Goal: Task Accomplishment & Management: Use online tool/utility

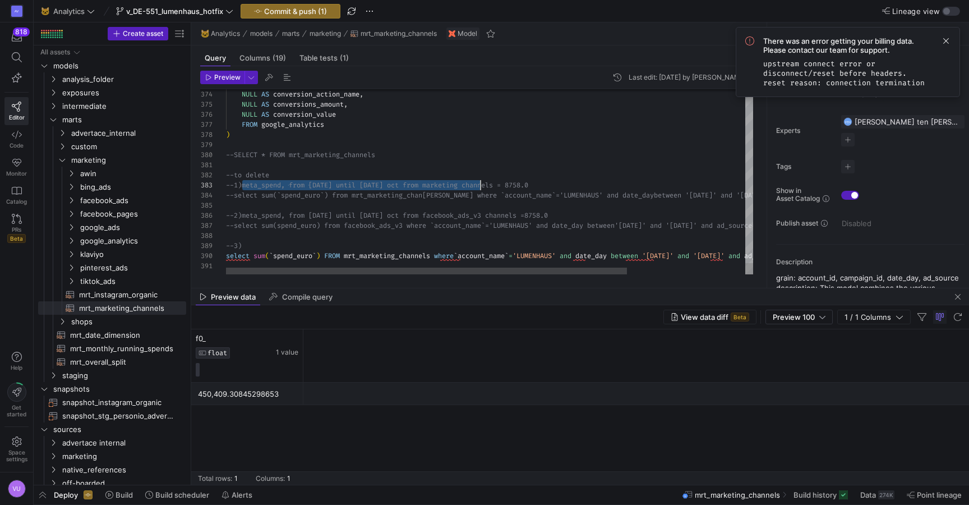
scroll to position [20, 299]
drag, startPoint x: 240, startPoint y: 187, endPoint x: 534, endPoint y: 188, distance: 293.2
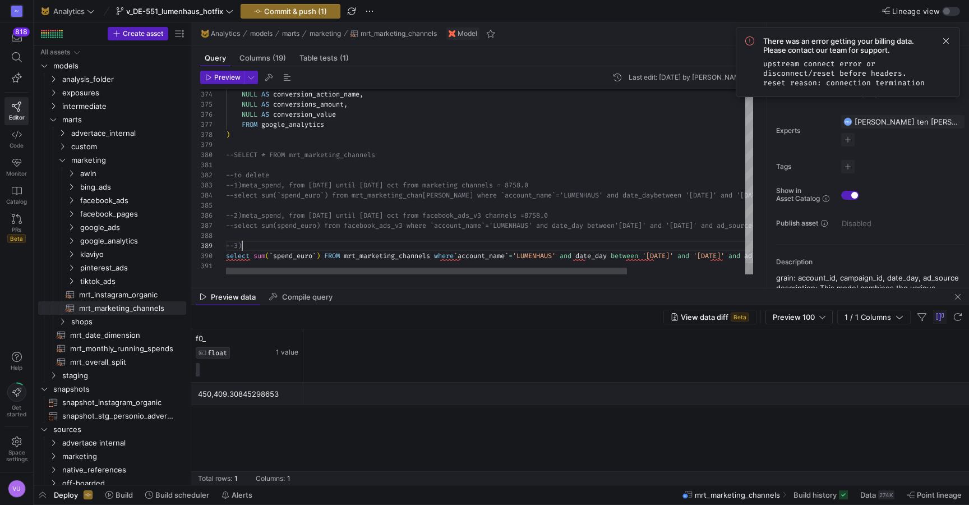
scroll to position [61, 299]
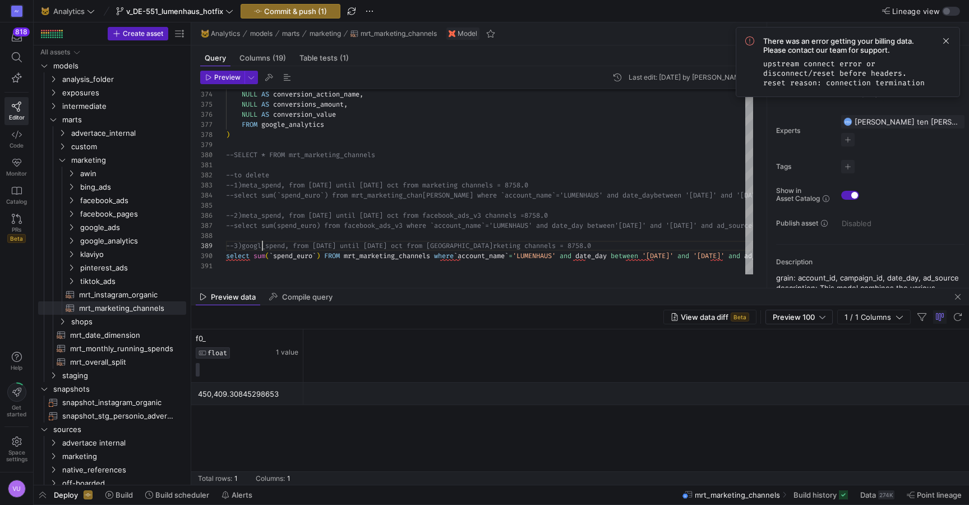
scroll to position [81, 40]
click at [206, 396] on div "450,409.30845298653" at bounding box center [247, 394] width 99 height 22
drag, startPoint x: 199, startPoint y: 394, endPoint x: 215, endPoint y: 393, distance: 15.7
click at [215, 393] on div "450,409.30845298653" at bounding box center [247, 394] width 99 height 22
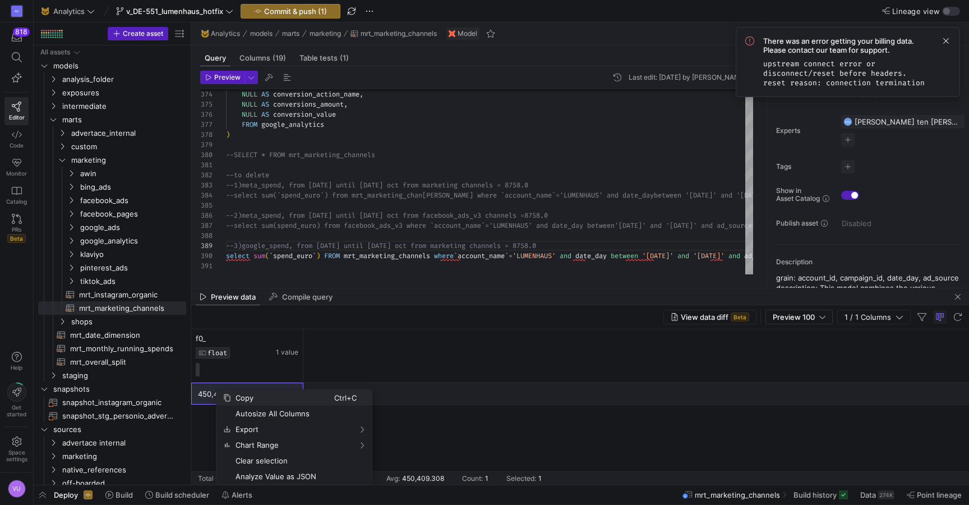
click at [244, 394] on span "Copy" at bounding box center [282, 398] width 103 height 16
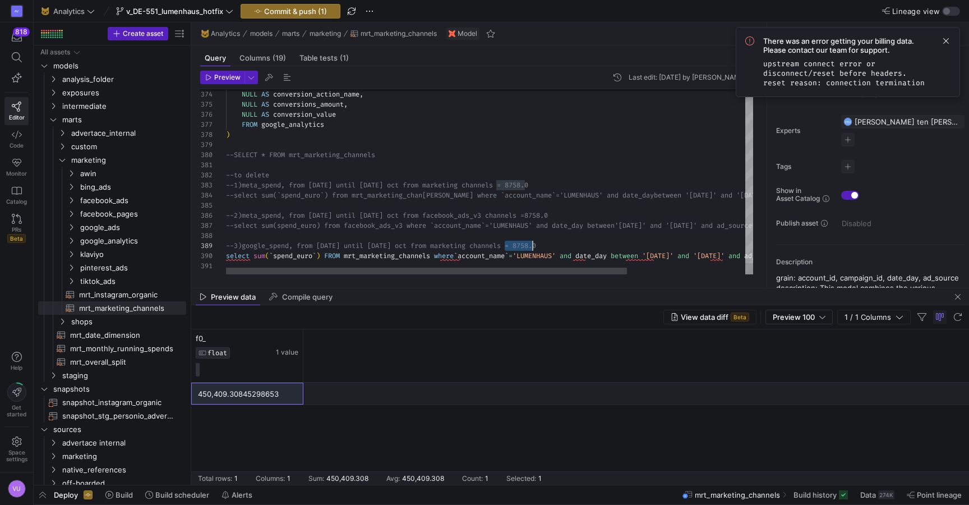
scroll to position [61, 307]
drag, startPoint x: 505, startPoint y: 246, endPoint x: 542, endPoint y: 244, distance: 37.0
drag, startPoint x: 538, startPoint y: 246, endPoint x: 567, endPoint y: 245, distance: 29.7
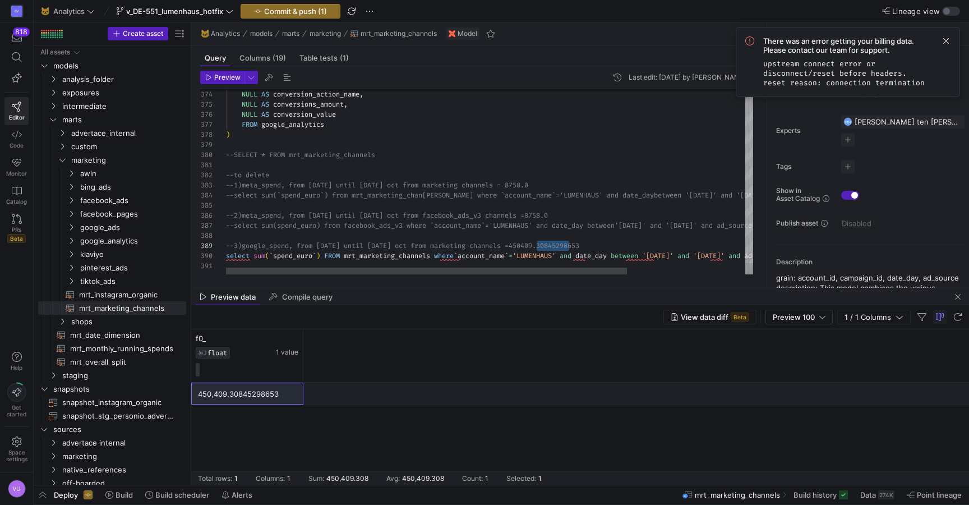
drag, startPoint x: 586, startPoint y: 244, endPoint x: 538, endPoint y: 247, distance: 48.3
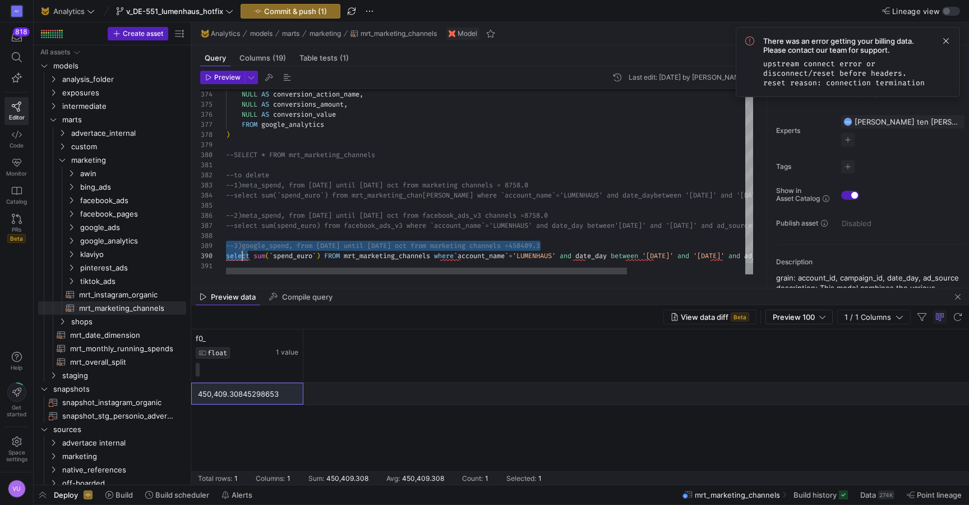
scroll to position [81, 0]
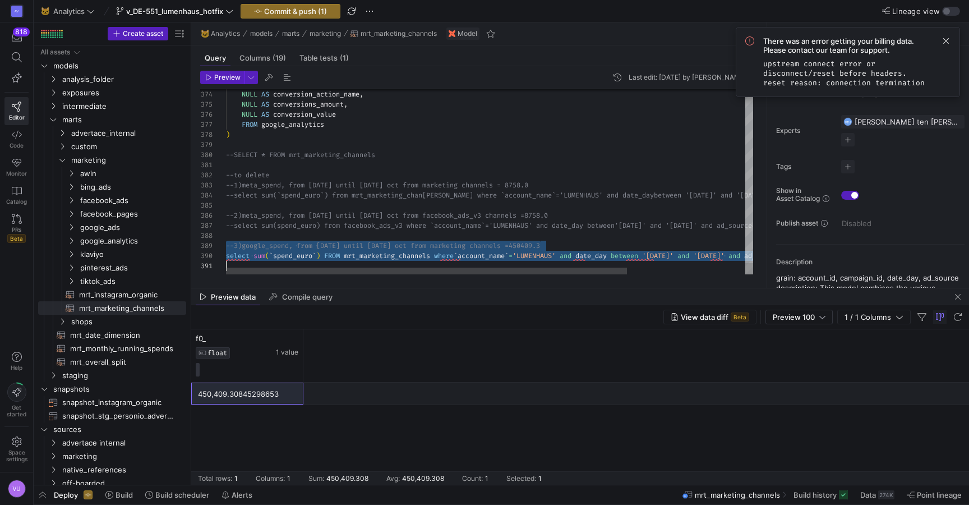
drag, startPoint x: 227, startPoint y: 244, endPoint x: 247, endPoint y: 267, distance: 30.2
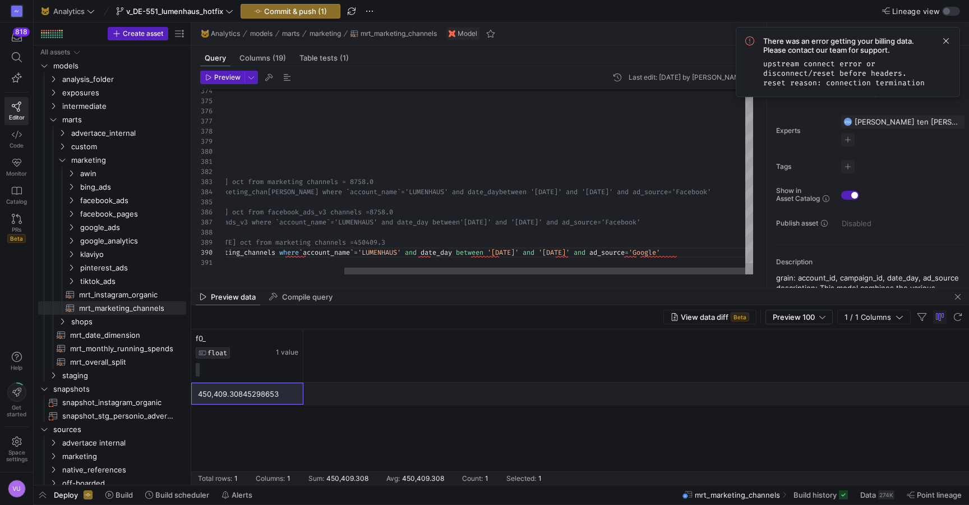
type textarea "and ad_source='Facebook' --2)meta_spend, from [DATE] until [DATE] oct from face…"
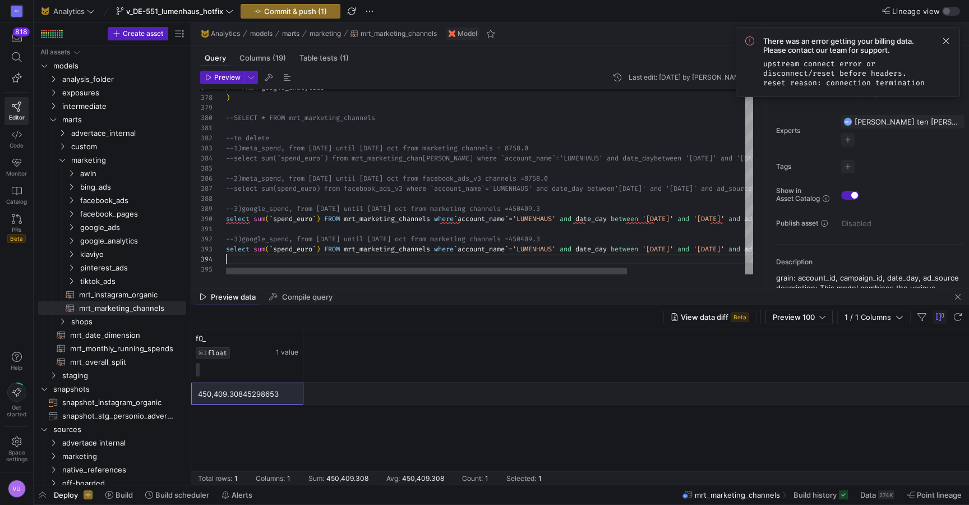
scroll to position [30, 0]
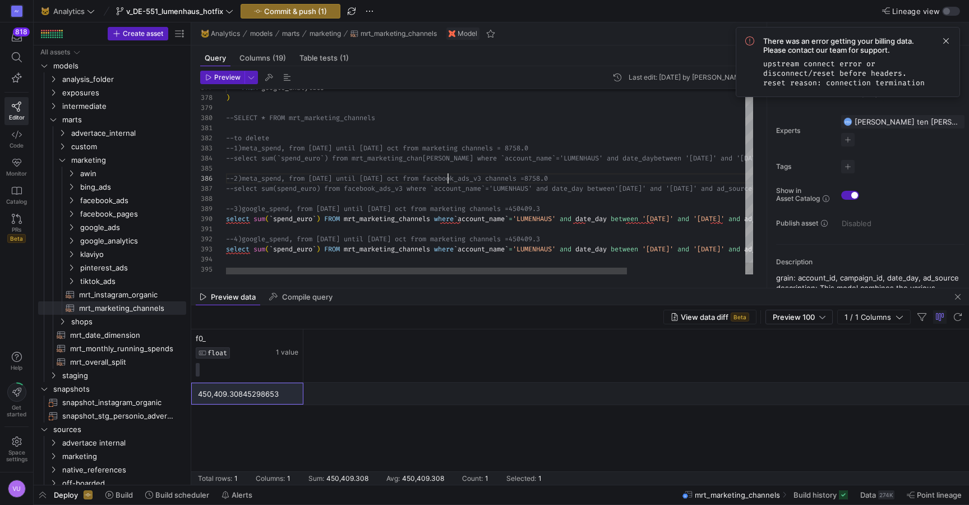
scroll to position [50, 250]
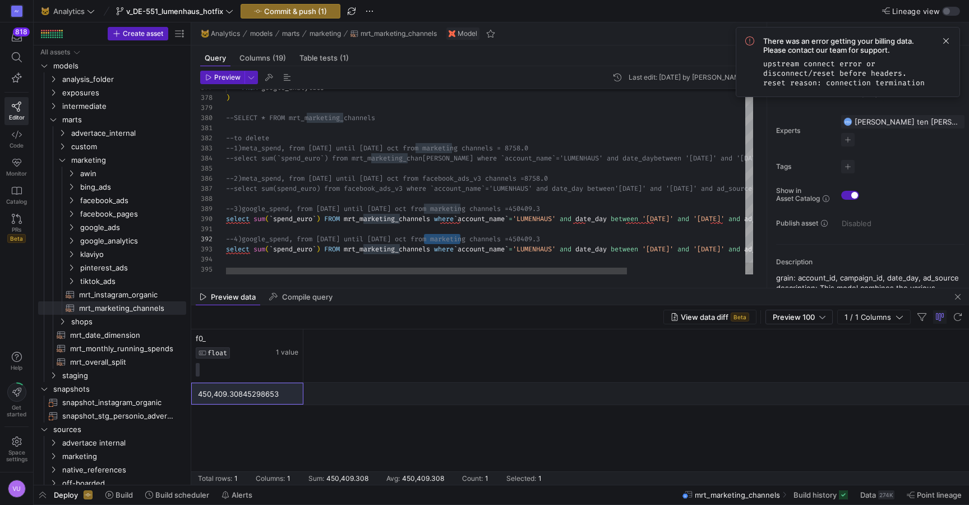
drag, startPoint x: 423, startPoint y: 239, endPoint x: 496, endPoint y: 237, distance: 72.9
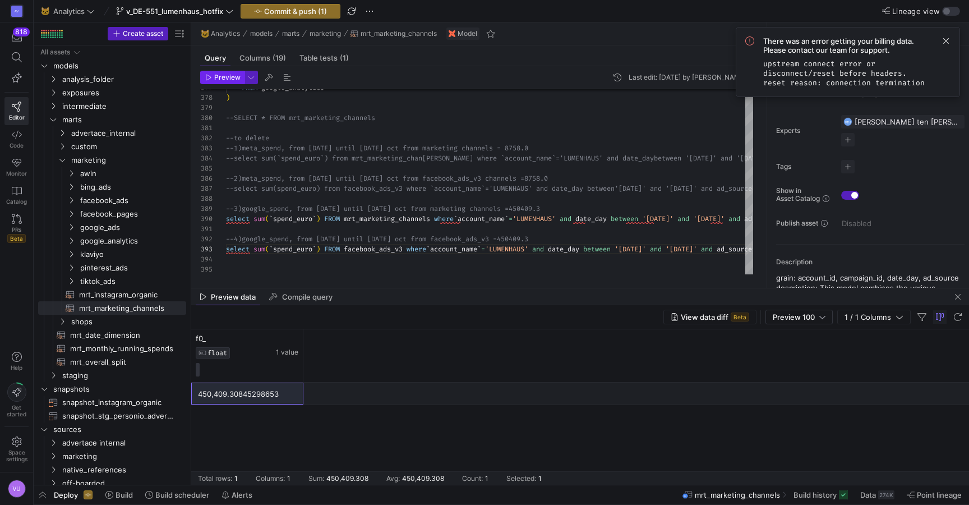
click at [225, 77] on span "Preview" at bounding box center [227, 77] width 26 height 8
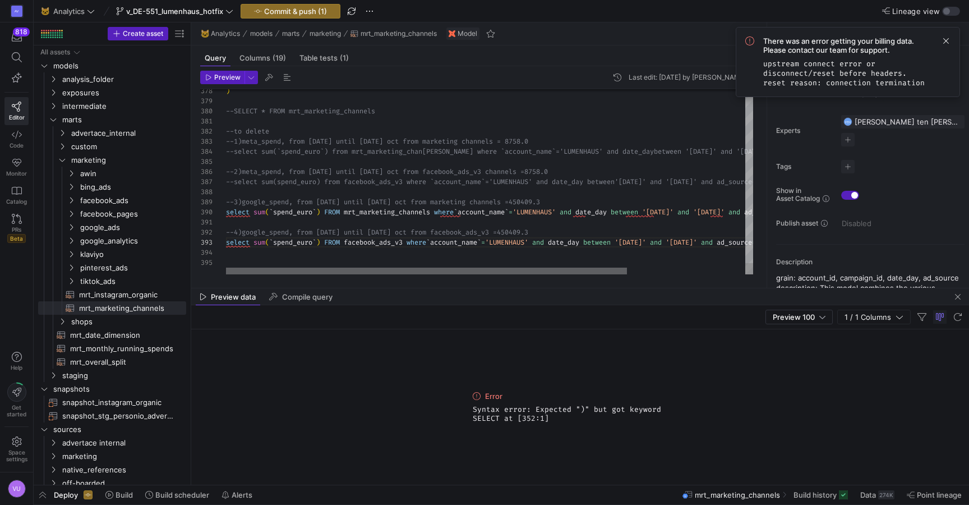
click at [321, 269] on div at bounding box center [426, 270] width 401 height 7
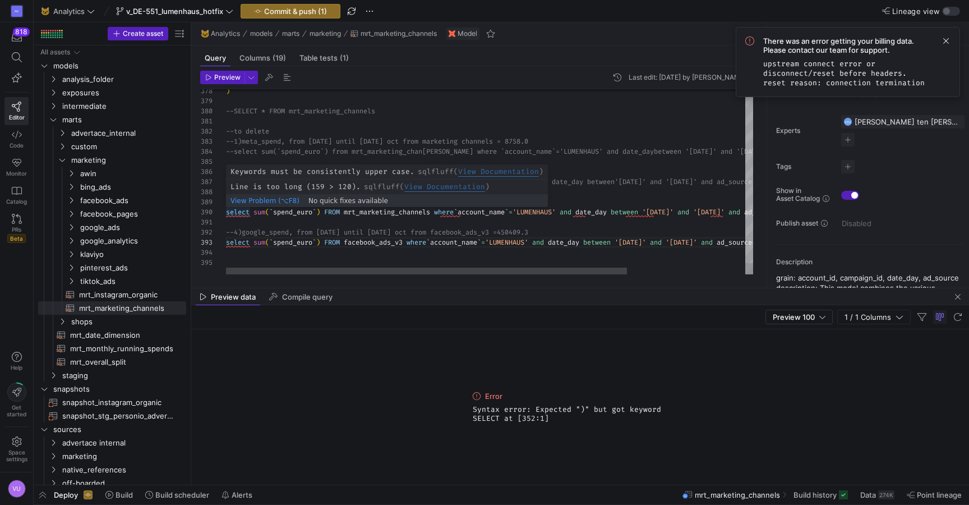
scroll to position [71, 0]
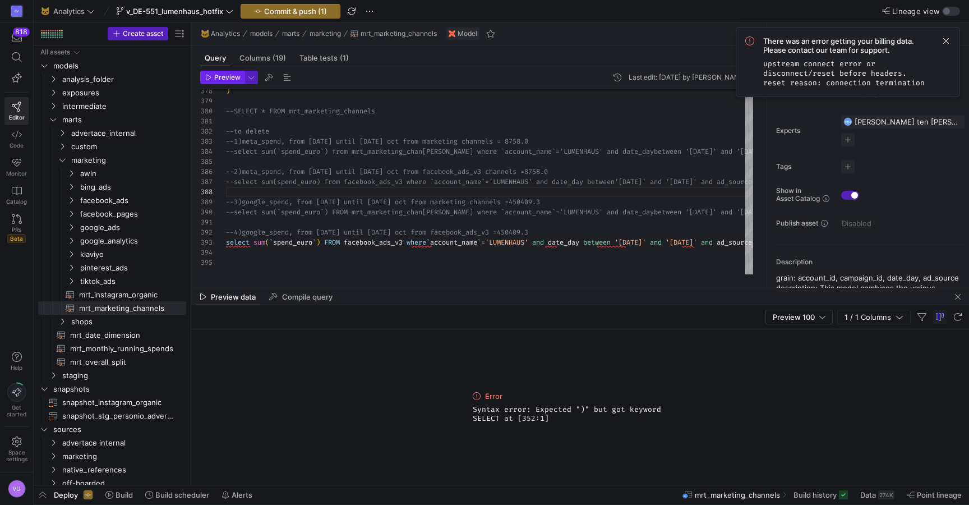
click at [214, 76] on span "Preview" at bounding box center [227, 77] width 26 height 8
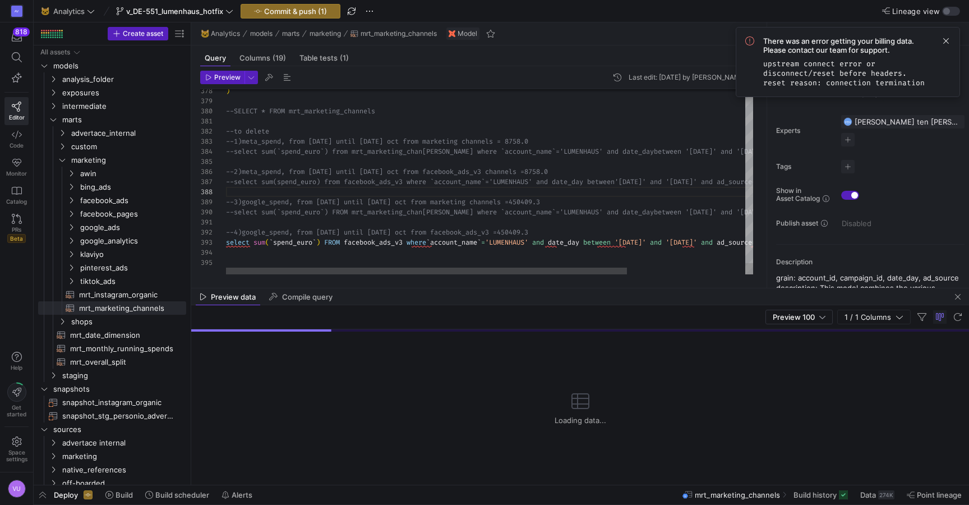
scroll to position [0, 0]
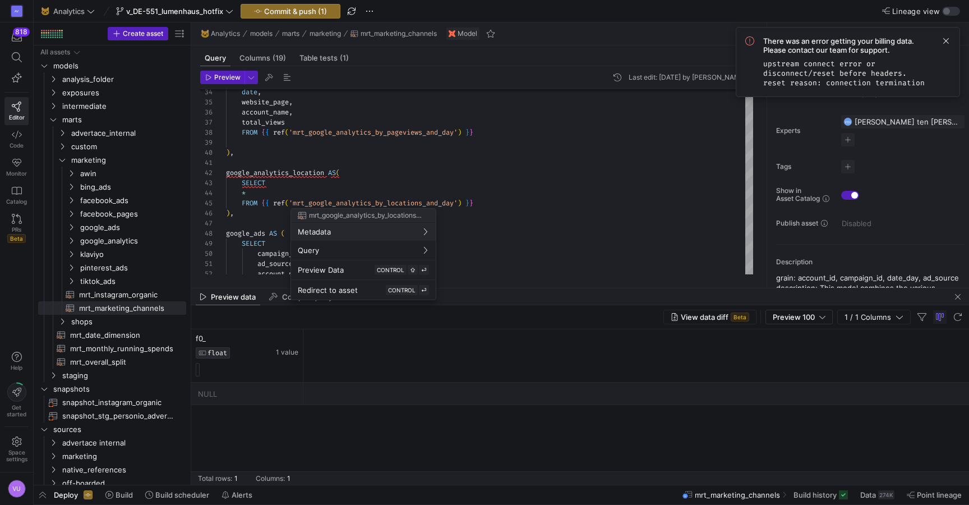
click at [252, 232] on div at bounding box center [484, 252] width 969 height 505
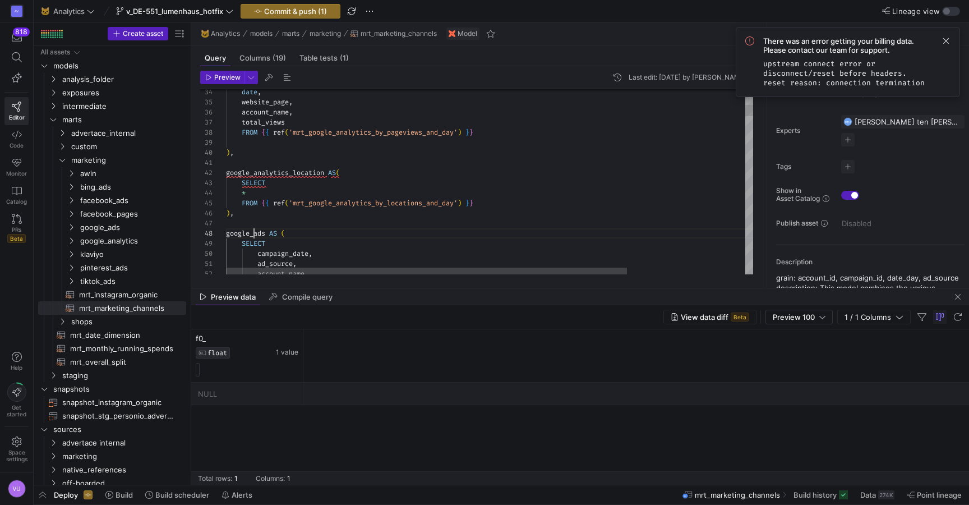
scroll to position [71, 28]
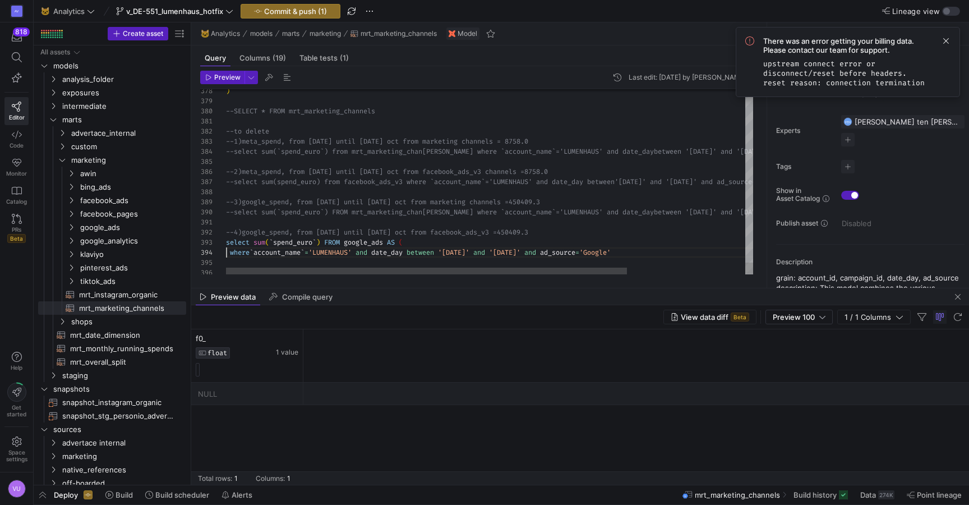
scroll to position [61, 311]
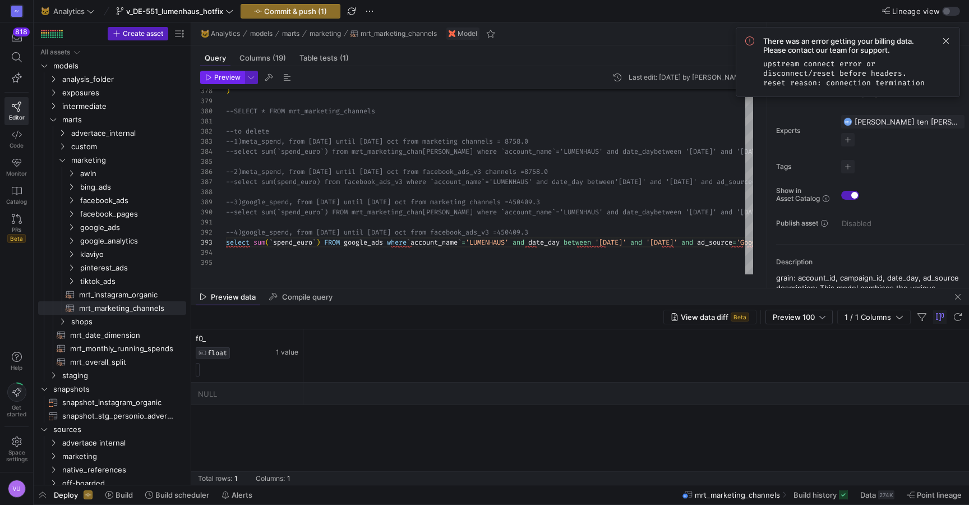
click at [227, 76] on span "Preview" at bounding box center [227, 77] width 26 height 8
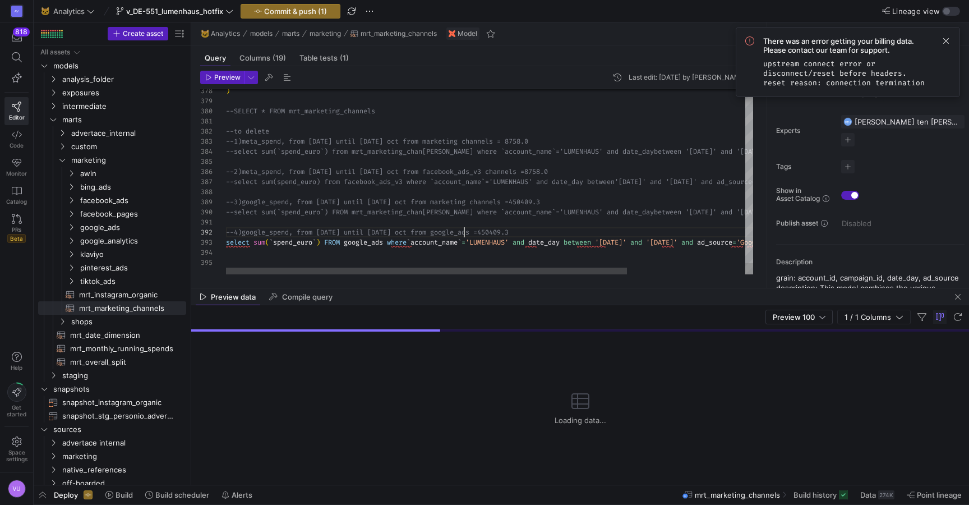
scroll to position [0, 0]
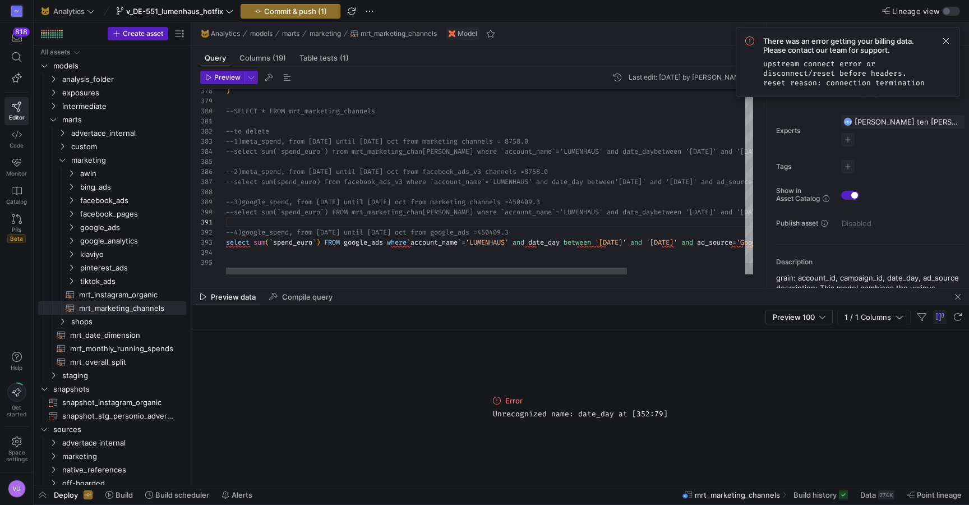
drag, startPoint x: 225, startPoint y: 243, endPoint x: 260, endPoint y: 263, distance: 40.5
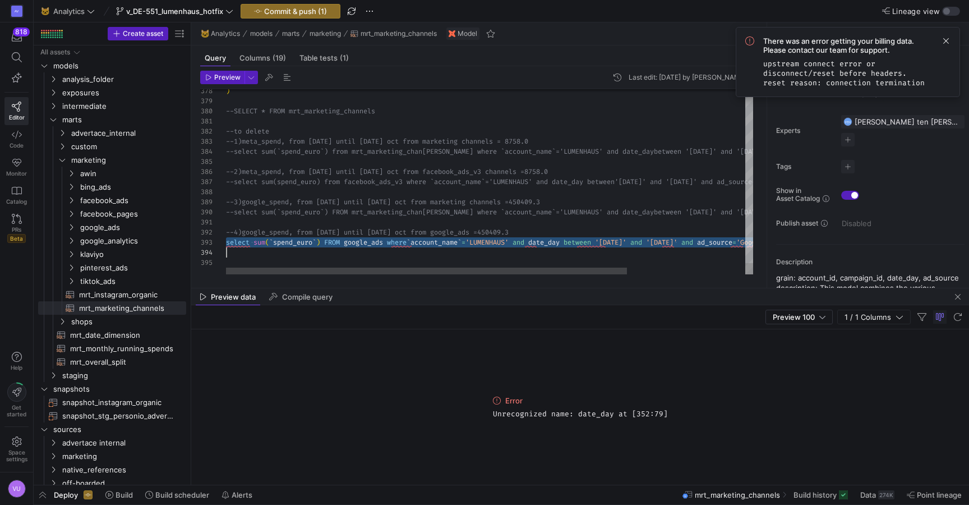
drag, startPoint x: 228, startPoint y: 243, endPoint x: 245, endPoint y: 256, distance: 22.0
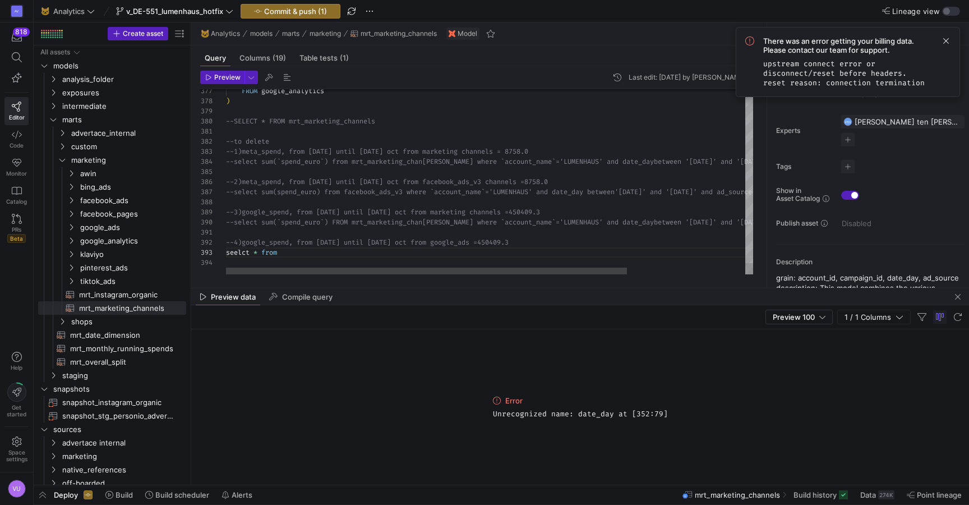
scroll to position [20, 97]
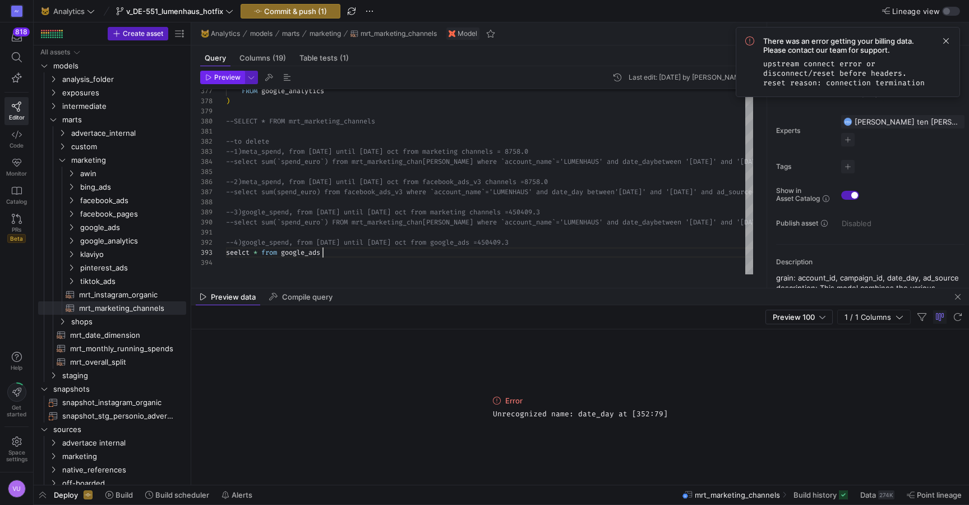
click at [223, 80] on span "Preview" at bounding box center [227, 77] width 26 height 8
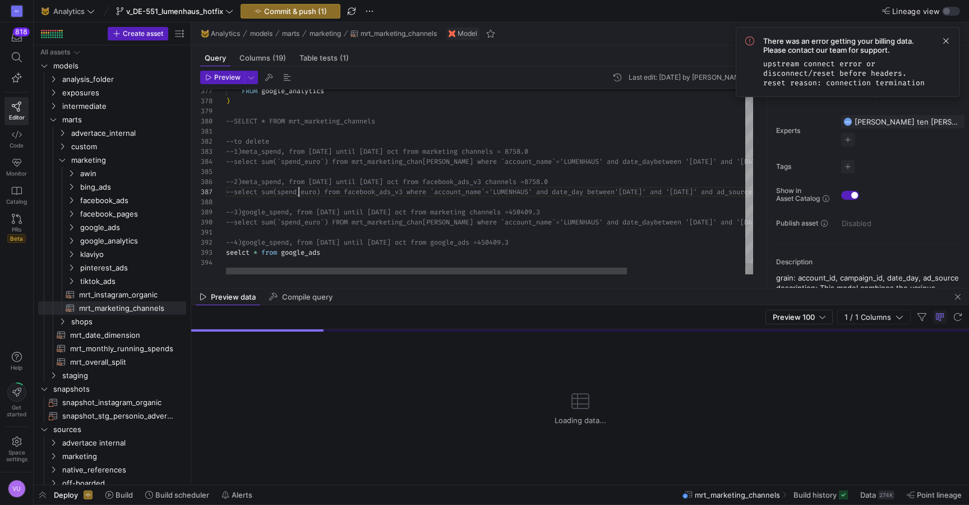
scroll to position [61, 73]
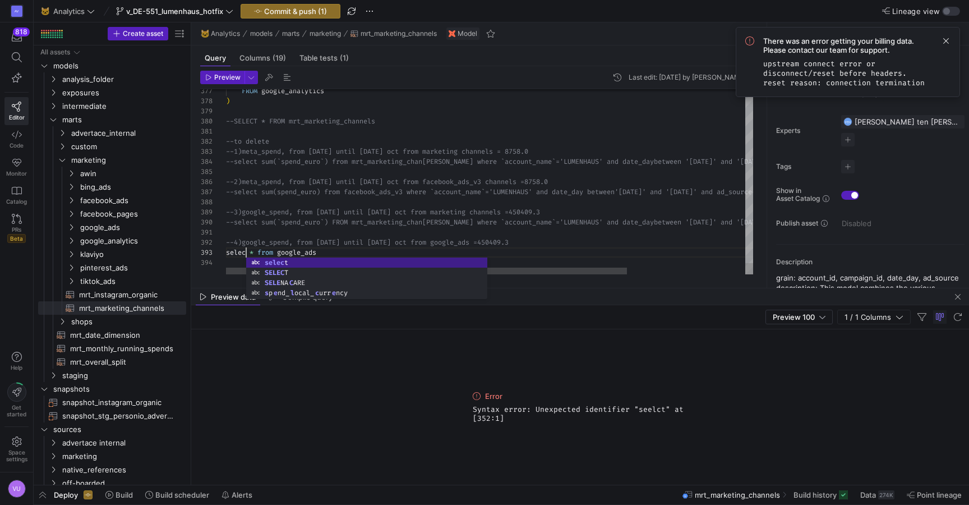
scroll to position [20, 24]
click at [227, 78] on span "Preview" at bounding box center [227, 77] width 26 height 8
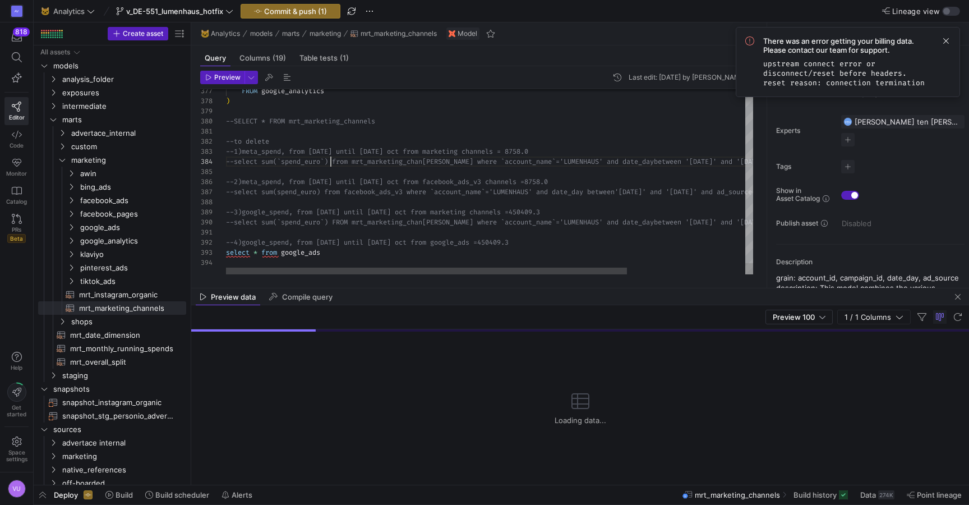
scroll to position [30, 105]
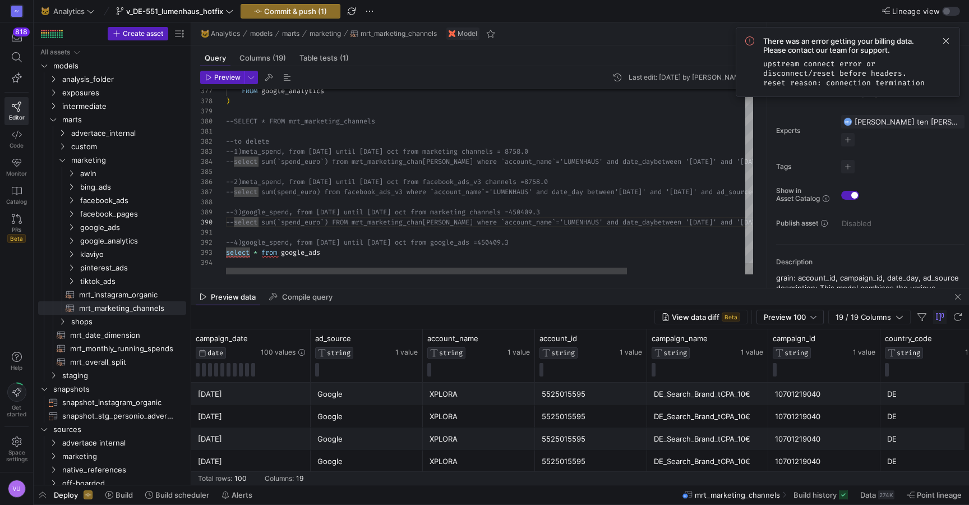
scroll to position [71, 0]
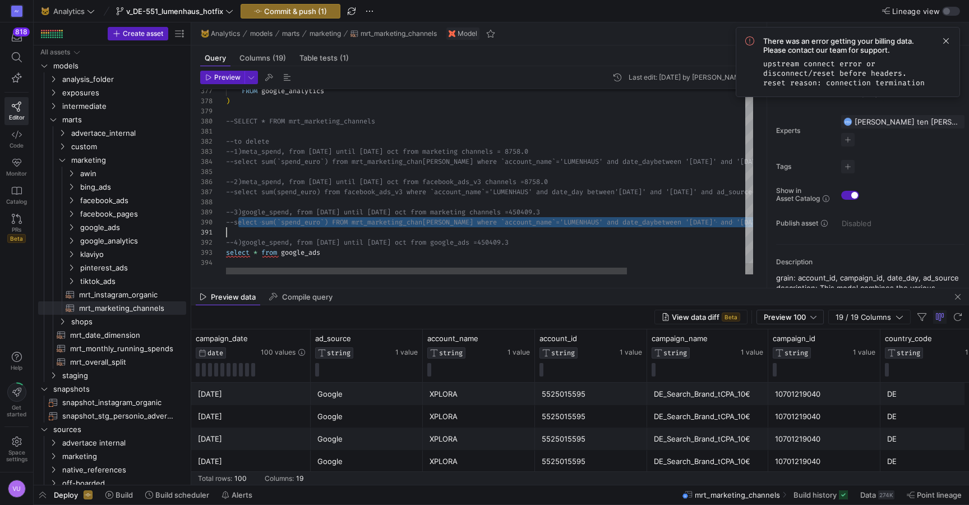
drag, startPoint x: 237, startPoint y: 223, endPoint x: 244, endPoint y: 233, distance: 12.1
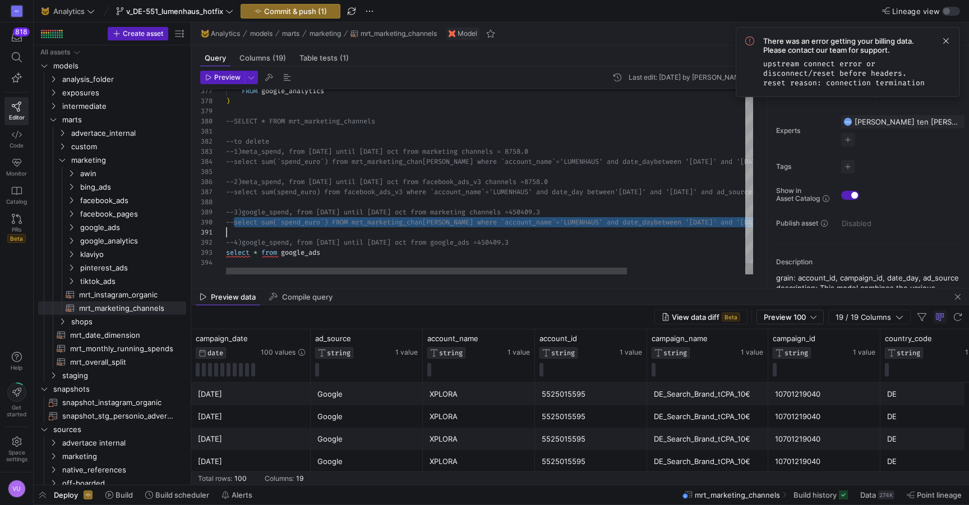
drag, startPoint x: 234, startPoint y: 223, endPoint x: 244, endPoint y: 229, distance: 11.4
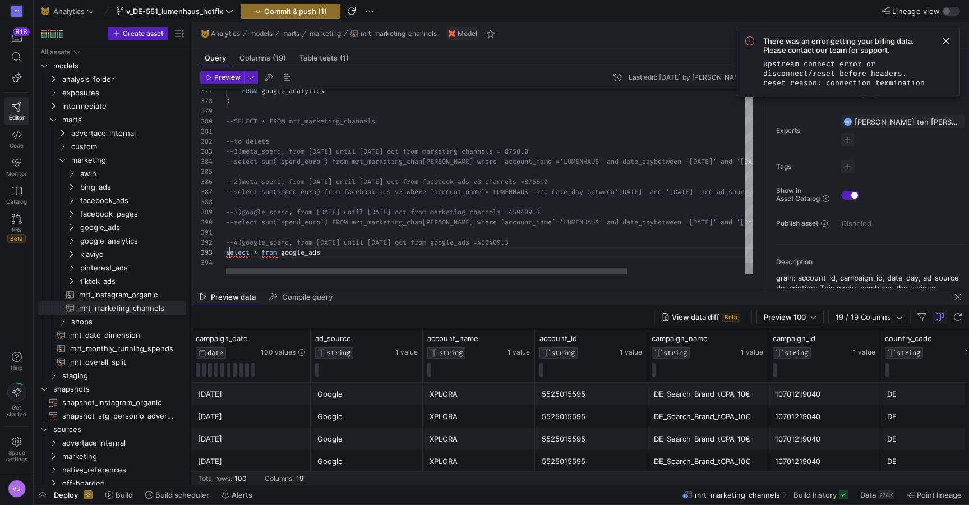
scroll to position [20, 97]
drag, startPoint x: 228, startPoint y: 254, endPoint x: 340, endPoint y: 256, distance: 112.1
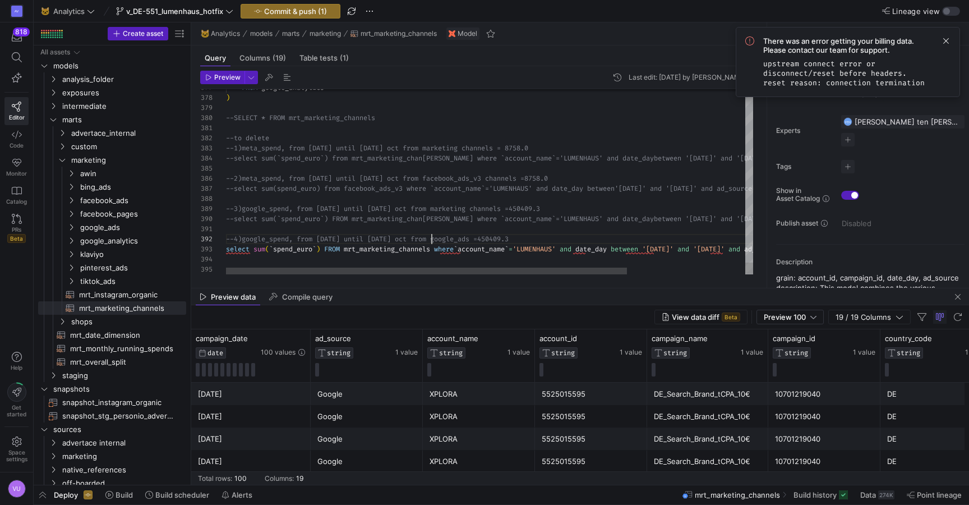
scroll to position [10, 238]
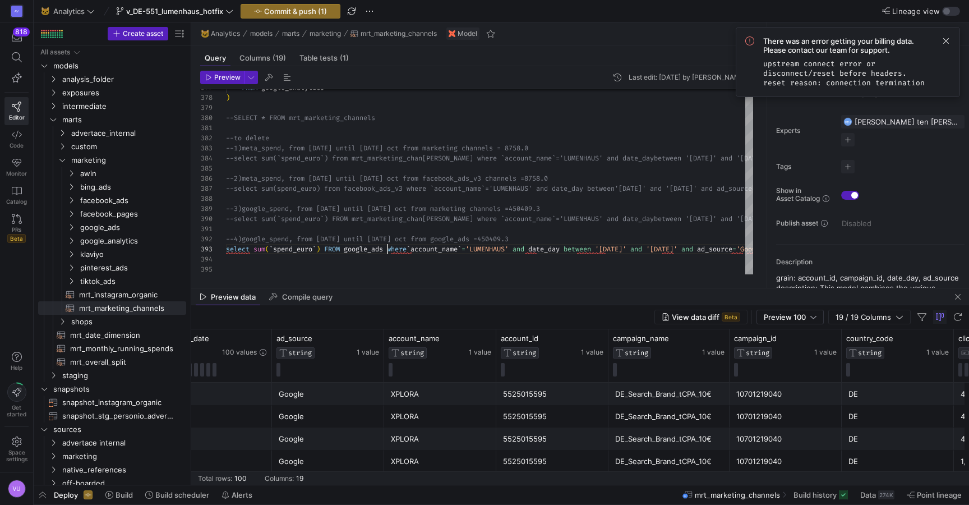
scroll to position [0, 0]
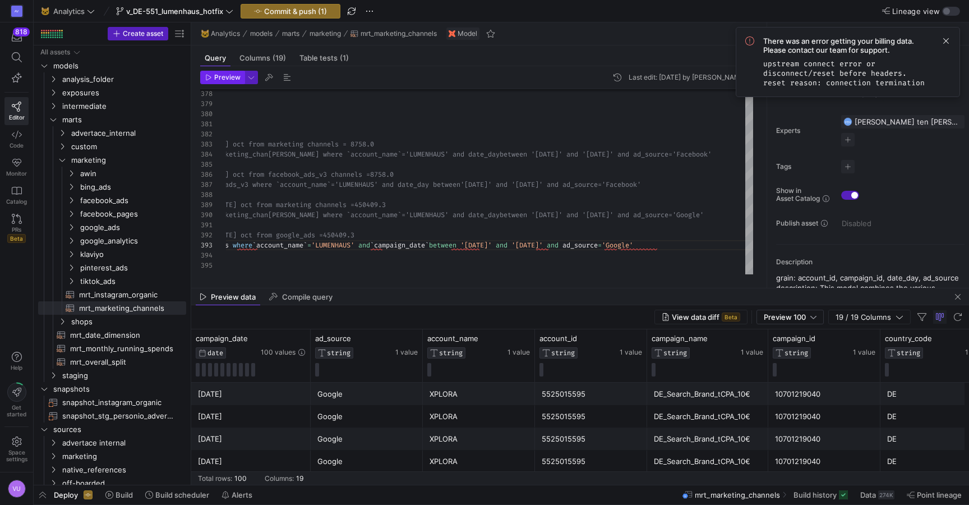
click at [230, 75] on span "Preview" at bounding box center [227, 77] width 26 height 8
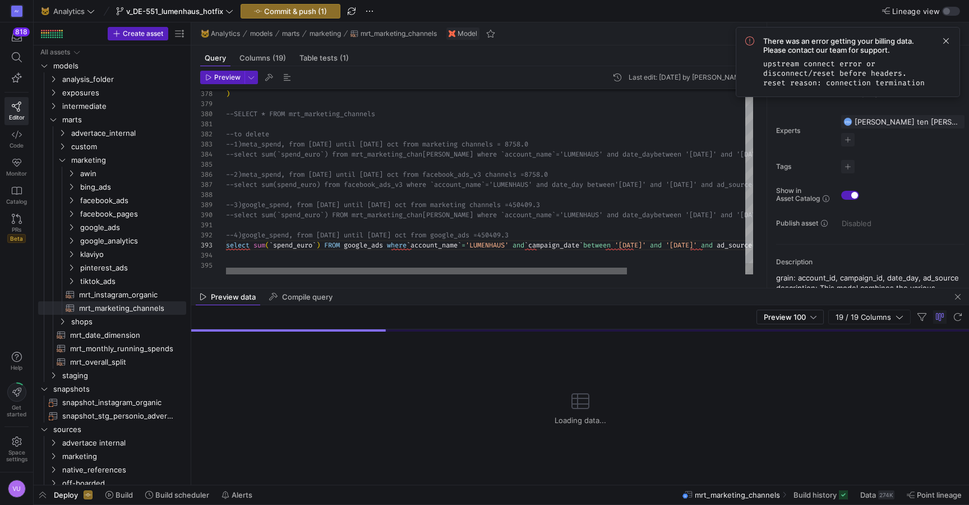
click at [281, 268] on div at bounding box center [426, 270] width 401 height 7
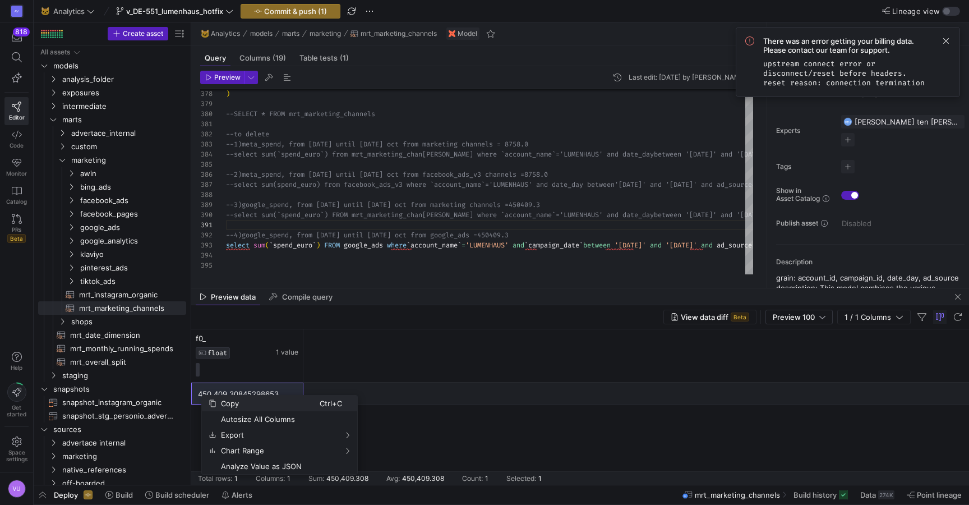
click at [256, 407] on span "Copy" at bounding box center [267, 403] width 103 height 16
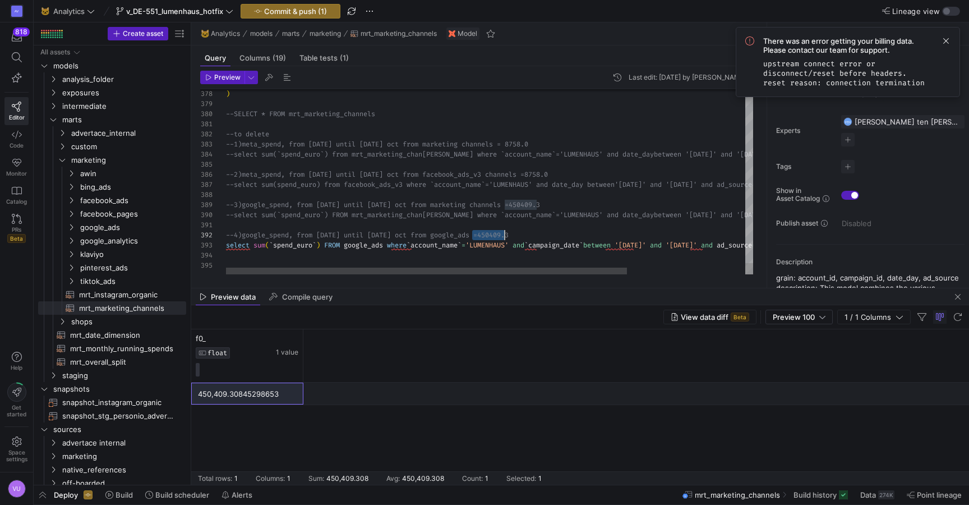
drag, startPoint x: 473, startPoint y: 235, endPoint x: 507, endPoint y: 235, distance: 33.6
type textarea "--to delete --1)meta_spend, from [DATE] until [DATE] oct from marketing channel…"
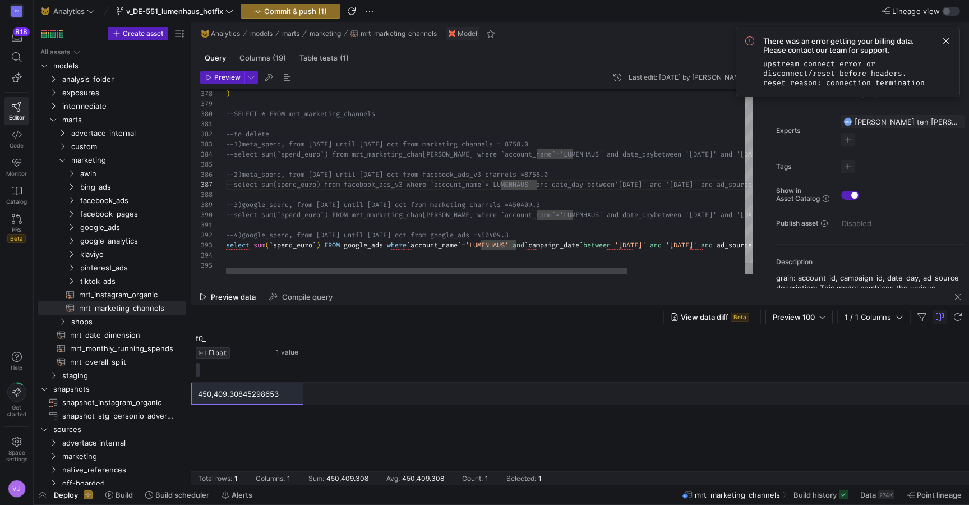
scroll to position [50, 258]
